Goal: Communication & Community: Participate in discussion

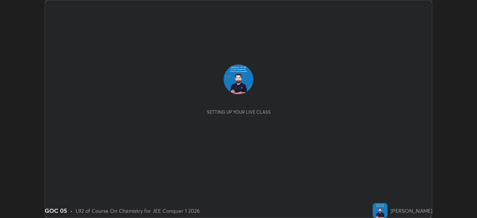
scroll to position [218, 477]
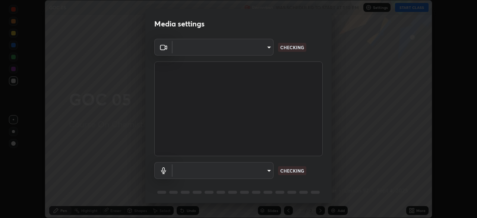
type input "bafefbf306854232f1c8415879f623d8a23ed2e7f75f29e516f3d589604d1bc2"
click at [261, 170] on body "Erase all GOC 05 Recording WAS SCHEDULED TO START AT 1:10 PM Settings START CLA…" at bounding box center [238, 109] width 477 height 218
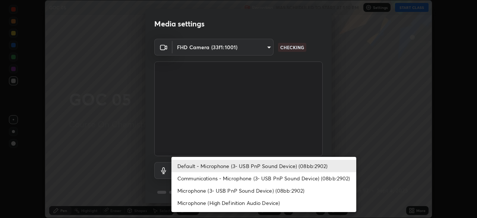
click at [255, 168] on li "Default - Microphone (3- USB PnP Sound Device) (08bb:2902)" at bounding box center [263, 166] width 185 height 12
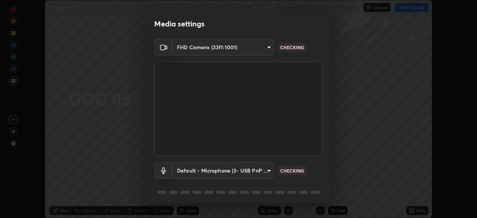
scroll to position [26, 0]
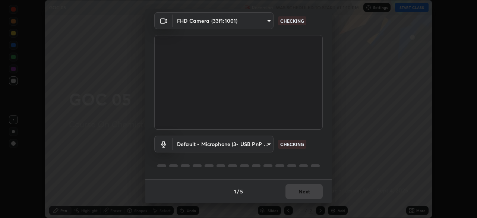
click at [304, 193] on div "1 / 5 Next" at bounding box center [238, 191] width 186 height 24
click at [304, 190] on div "1 / 5 Next" at bounding box center [238, 191] width 186 height 24
click at [303, 192] on div "1 / 5 Next" at bounding box center [238, 191] width 186 height 24
click at [303, 193] on div "1 / 5 Next" at bounding box center [238, 191] width 186 height 24
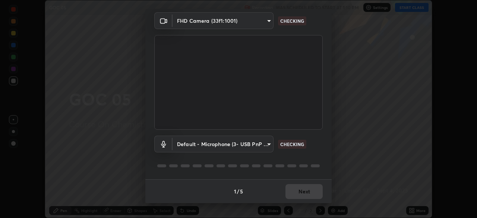
click at [303, 193] on div "1 / 5 Next" at bounding box center [238, 191] width 186 height 24
click at [306, 193] on div "1 / 5 Next" at bounding box center [238, 191] width 186 height 24
click at [307, 192] on div "1 / 5 Next" at bounding box center [238, 191] width 186 height 24
click at [307, 190] on div "1 / 5 Next" at bounding box center [238, 191] width 186 height 24
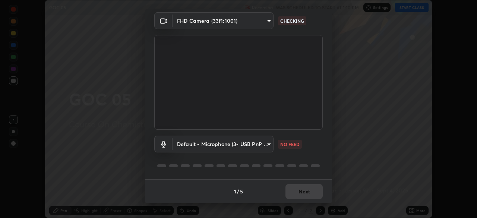
click at [308, 189] on div "1 / 5 Next" at bounding box center [238, 191] width 186 height 24
click at [311, 189] on div "1 / 5 Next" at bounding box center [238, 191] width 186 height 24
click at [312, 186] on div "1 / 5 Next" at bounding box center [238, 191] width 186 height 24
click at [310, 190] on div "1 / 5 Next" at bounding box center [238, 191] width 186 height 24
click at [264, 145] on body "Erase all GOC 05 Recording WAS SCHEDULED TO START AT 1:10 PM Settings START CLA…" at bounding box center [238, 109] width 477 height 218
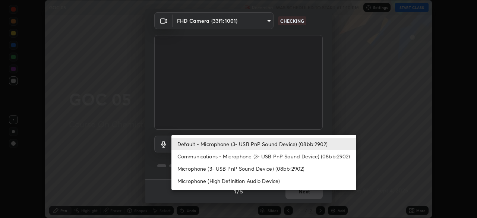
click at [259, 156] on li "Communications - Microphone (3- USB PnP Sound Device) (08bb:2902)" at bounding box center [263, 156] width 185 height 12
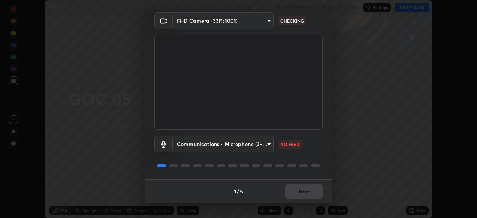
click at [262, 143] on body "Erase all GOC 05 Recording WAS SCHEDULED TO START AT 1:10 PM Settings START CLA…" at bounding box center [238, 109] width 477 height 218
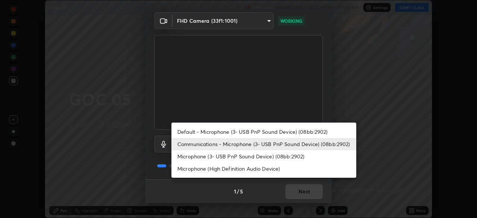
click at [264, 132] on li "Default - Microphone (3- USB PnP Sound Device) (08bb:2902)" at bounding box center [263, 132] width 185 height 12
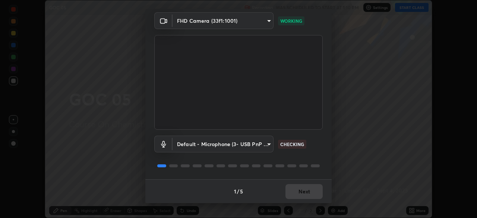
type input "default"
click at [300, 191] on div "1 / 5 Next" at bounding box center [238, 191] width 186 height 24
click at [300, 195] on div "1 / 5 Next" at bounding box center [238, 191] width 186 height 24
click at [302, 193] on div "1 / 5 Next" at bounding box center [238, 191] width 186 height 24
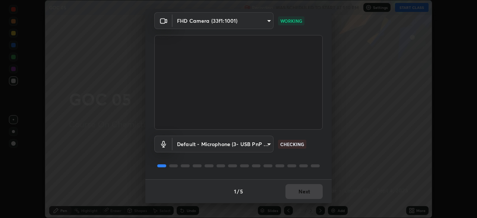
click at [302, 193] on div "1 / 5 Next" at bounding box center [238, 191] width 186 height 24
click at [304, 193] on div "1 / 5 Next" at bounding box center [238, 191] width 186 height 24
click at [308, 192] on div "1 / 5 Next" at bounding box center [238, 191] width 186 height 24
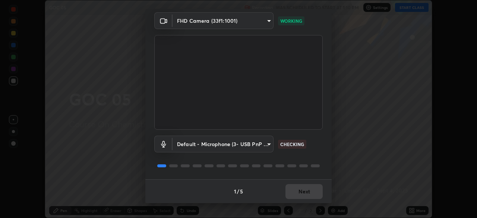
click at [308, 192] on div "1 / 5 Next" at bounding box center [238, 191] width 186 height 24
click at [309, 190] on div "1 / 5 Next" at bounding box center [238, 191] width 186 height 24
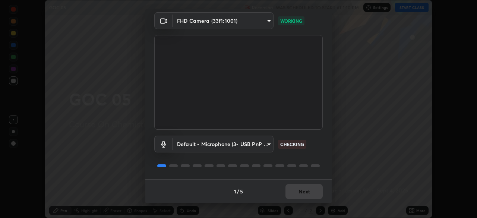
click at [309, 190] on div "1 / 5 Next" at bounding box center [238, 191] width 186 height 24
click at [309, 189] on div "1 / 5 Next" at bounding box center [238, 191] width 186 height 24
click at [308, 191] on div "1 / 5 Next" at bounding box center [238, 191] width 186 height 24
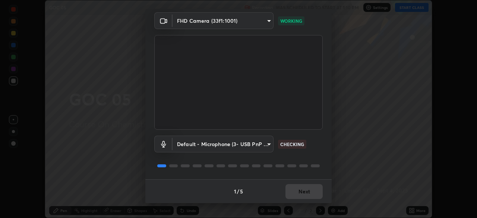
click at [309, 193] on div "1 / 5 Next" at bounding box center [238, 191] width 186 height 24
click at [309, 192] on button "Next" at bounding box center [303, 191] width 37 height 15
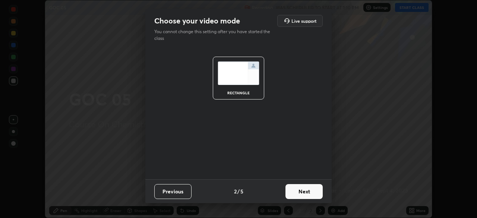
click at [312, 191] on button "Next" at bounding box center [303, 191] width 37 height 15
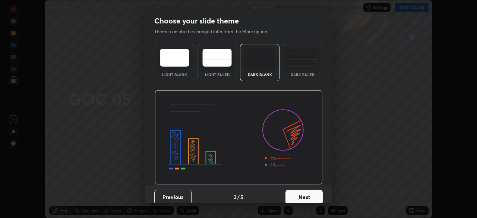
click at [319, 192] on button "Next" at bounding box center [303, 197] width 37 height 15
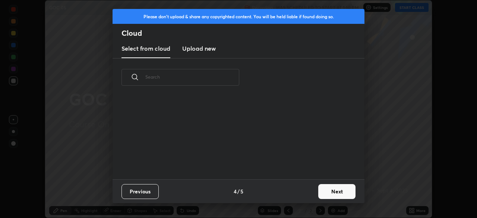
click at [324, 189] on button "Next" at bounding box center [336, 191] width 37 height 15
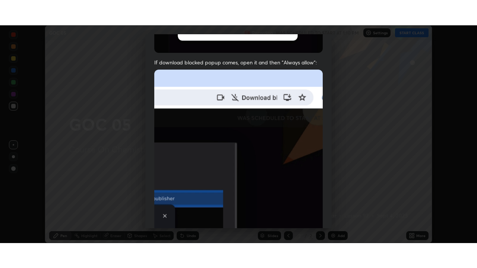
scroll to position [178, 0]
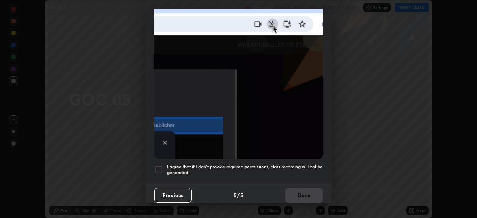
click at [157, 167] on div at bounding box center [158, 169] width 9 height 9
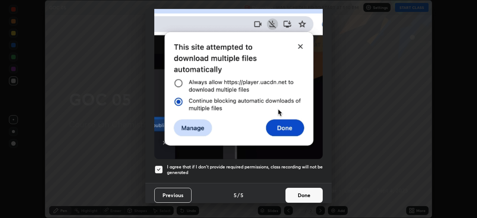
click at [304, 192] on button "Done" at bounding box center [303, 195] width 37 height 15
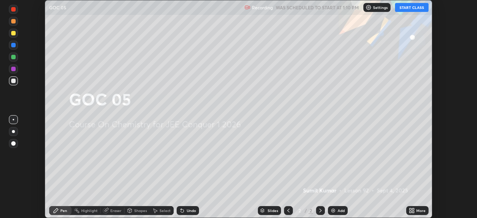
click at [335, 212] on img at bounding box center [333, 211] width 6 height 6
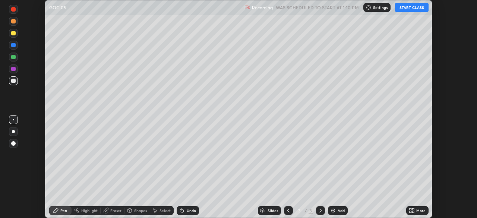
click at [408, 8] on button "START CLASS" at bounding box center [412, 7] width 34 height 9
click at [413, 209] on icon at bounding box center [413, 209] width 2 height 2
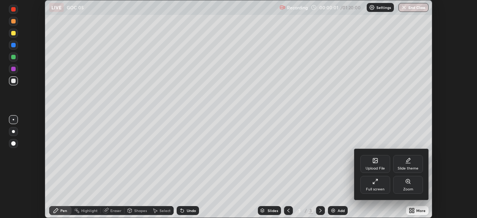
click at [376, 182] on icon at bounding box center [375, 181] width 6 height 6
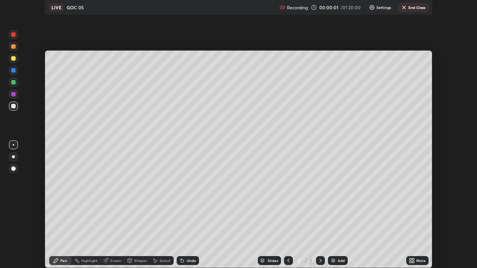
scroll to position [268, 477]
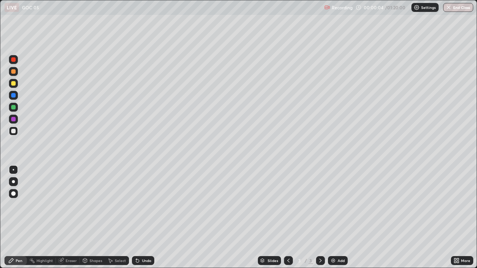
click at [14, 72] on div at bounding box center [13, 71] width 4 height 4
click at [329, 218] on div "Add" at bounding box center [338, 260] width 20 height 9
click at [136, 218] on icon at bounding box center [137, 261] width 3 height 3
click at [132, 218] on div "Undo" at bounding box center [143, 260] width 22 height 9
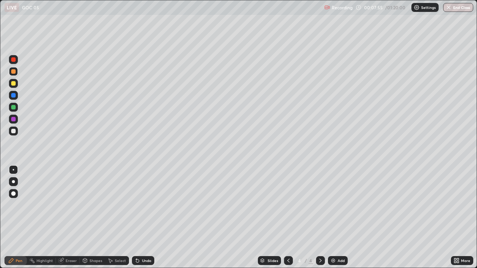
click at [133, 218] on div "Undo" at bounding box center [143, 260] width 22 height 9
click at [10, 86] on div at bounding box center [13, 83] width 9 height 9
click at [11, 59] on div at bounding box center [13, 59] width 4 height 4
click at [334, 218] on img at bounding box center [333, 261] width 6 height 6
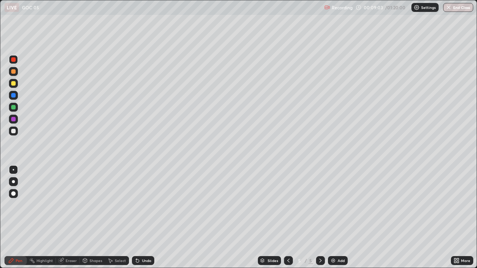
click at [136, 218] on icon at bounding box center [137, 261] width 3 height 3
click at [288, 218] on icon at bounding box center [288, 261] width 2 height 4
click at [16, 110] on div at bounding box center [13, 107] width 9 height 9
click at [10, 83] on div at bounding box center [13, 83] width 9 height 9
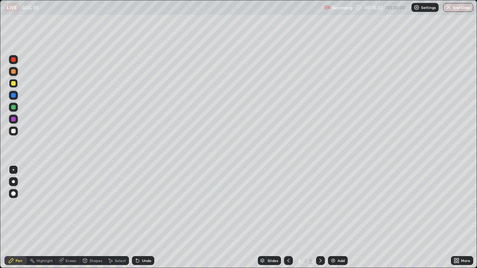
click at [13, 133] on div at bounding box center [13, 131] width 4 height 4
click at [11, 133] on div at bounding box center [13, 131] width 9 height 9
click at [320, 218] on icon at bounding box center [320, 261] width 6 height 6
click at [289, 218] on div at bounding box center [288, 260] width 9 height 9
click at [320, 218] on icon at bounding box center [320, 261] width 2 height 4
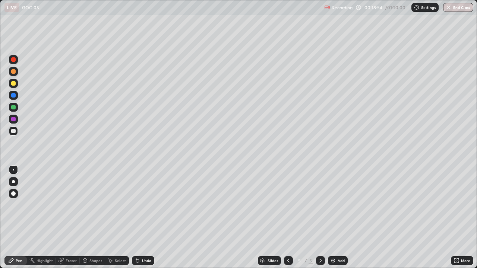
click at [71, 218] on div "Eraser" at bounding box center [71, 261] width 11 height 4
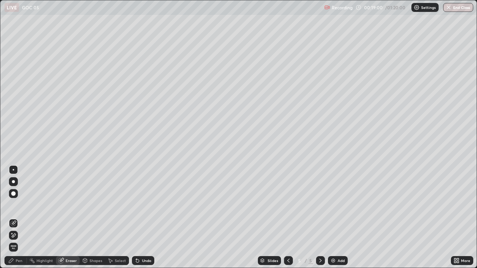
click at [18, 218] on div "Pen" at bounding box center [19, 261] width 7 height 4
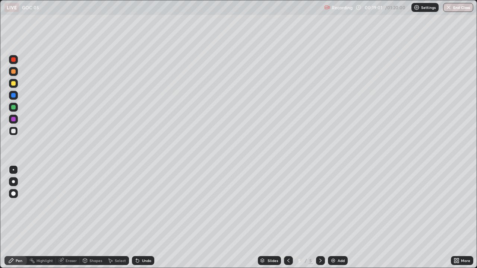
click at [15, 82] on div at bounding box center [13, 83] width 4 height 4
click at [288, 218] on icon at bounding box center [288, 261] width 6 height 6
click at [317, 218] on icon at bounding box center [320, 261] width 6 height 6
click at [288, 218] on icon at bounding box center [288, 261] width 6 height 6
click at [320, 218] on icon at bounding box center [320, 261] width 2 height 4
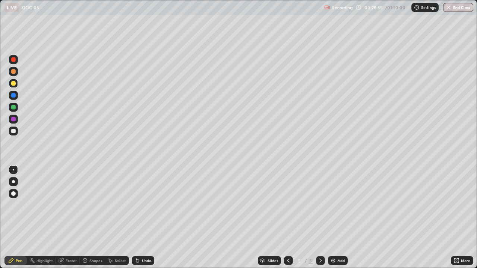
click at [336, 218] on div "Add" at bounding box center [338, 260] width 20 height 9
click at [10, 106] on div at bounding box center [13, 107] width 9 height 9
click at [15, 131] on div at bounding box center [13, 131] width 4 height 4
click at [147, 218] on div "Undo" at bounding box center [143, 260] width 22 height 9
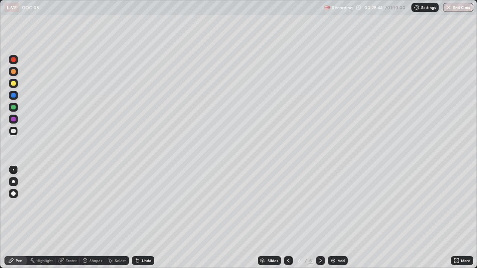
click at [146, 218] on div "Undo" at bounding box center [146, 261] width 9 height 4
click at [138, 218] on icon at bounding box center [138, 261] width 6 height 6
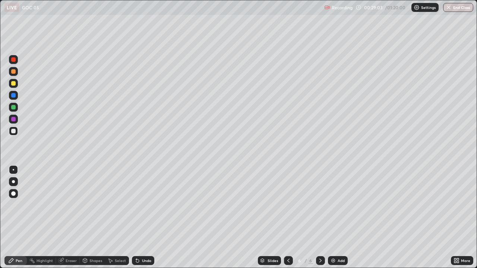
click at [138, 218] on icon at bounding box center [138, 261] width 6 height 6
click at [139, 218] on icon at bounding box center [138, 261] width 6 height 6
click at [136, 218] on icon at bounding box center [137, 261] width 3 height 3
click at [140, 218] on div "Undo" at bounding box center [143, 260] width 22 height 9
click at [141, 218] on div "Undo" at bounding box center [143, 260] width 22 height 9
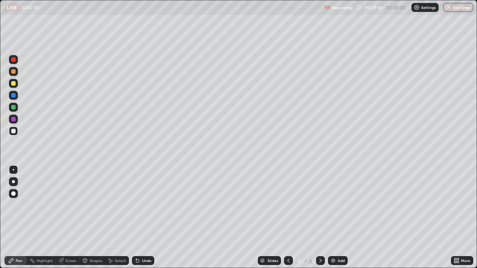
click at [139, 218] on icon at bounding box center [138, 261] width 6 height 6
click at [138, 218] on icon at bounding box center [138, 261] width 6 height 6
click at [138, 218] on div "Undo" at bounding box center [143, 260] width 22 height 9
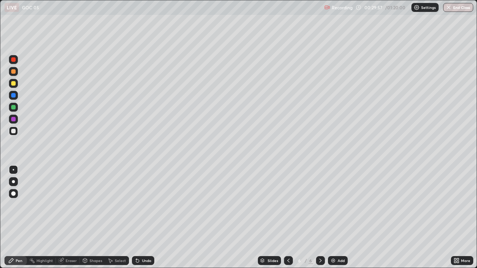
click at [139, 218] on div "Undo" at bounding box center [143, 260] width 22 height 9
click at [140, 218] on div "Undo" at bounding box center [143, 260] width 22 height 9
click at [333, 218] on img at bounding box center [333, 261] width 6 height 6
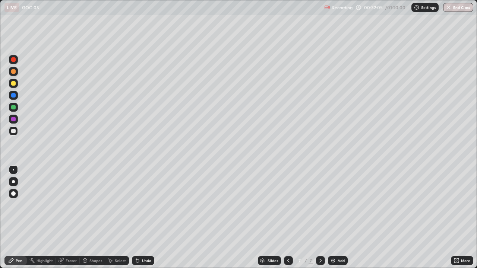
click at [10, 85] on div at bounding box center [13, 83] width 9 height 9
click at [333, 218] on img at bounding box center [333, 261] width 6 height 6
click at [145, 218] on div "Undo" at bounding box center [146, 261] width 9 height 4
click at [14, 107] on div at bounding box center [13, 107] width 4 height 4
click at [10, 82] on div at bounding box center [13, 83] width 9 height 9
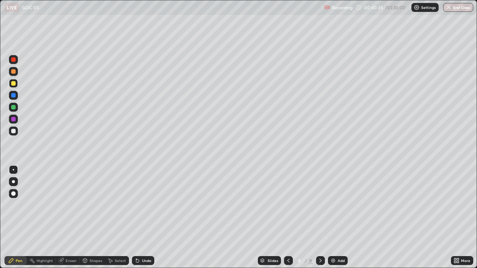
click at [10, 82] on div at bounding box center [13, 83] width 9 height 9
click at [14, 131] on div at bounding box center [13, 131] width 4 height 4
click at [287, 218] on icon at bounding box center [288, 261] width 2 height 4
click at [320, 218] on icon at bounding box center [320, 261] width 6 height 6
click at [288, 218] on icon at bounding box center [288, 261] width 6 height 6
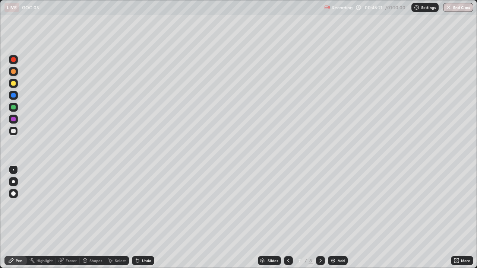
click at [288, 218] on icon at bounding box center [288, 261] width 6 height 6
click at [320, 218] on icon at bounding box center [320, 261] width 6 height 6
click at [136, 218] on icon at bounding box center [137, 261] width 3 height 3
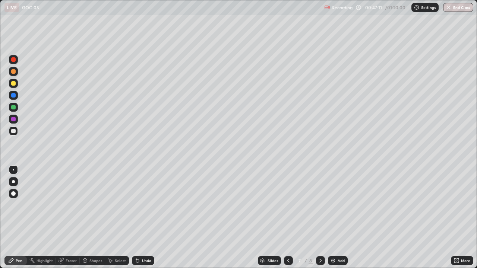
click at [320, 218] on icon at bounding box center [320, 261] width 6 height 6
click at [449, 6] on img "button" at bounding box center [449, 7] width 6 height 6
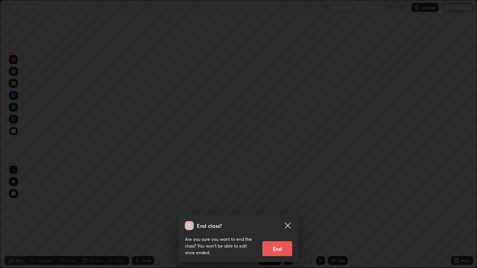
click at [279, 218] on button "End" at bounding box center [277, 248] width 30 height 15
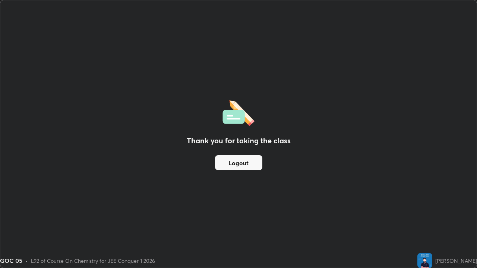
click at [249, 160] on button "Logout" at bounding box center [238, 162] width 47 height 15
